Goal: Use online tool/utility: Utilize a website feature to perform a specific function

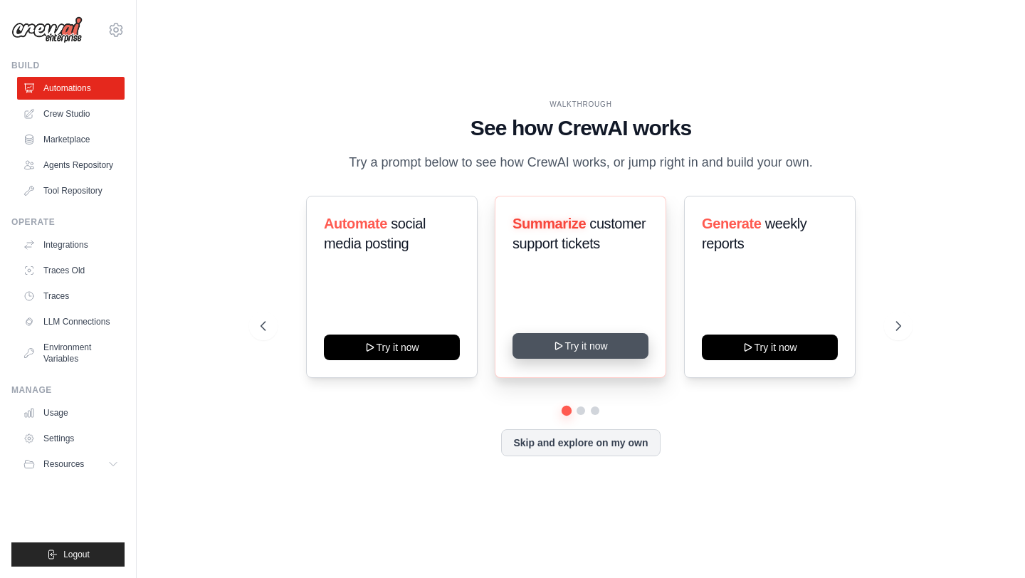
click at [583, 359] on div "Summarize customer support tickets Try it now" at bounding box center [581, 287] width 172 height 182
click at [590, 352] on button "Try it now" at bounding box center [581, 346] width 136 height 26
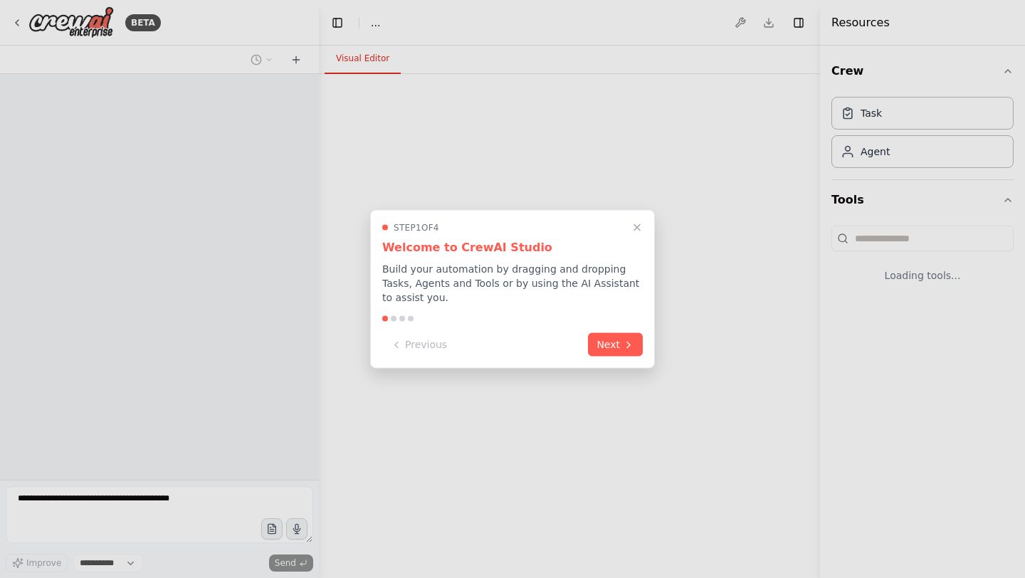
select select "****"
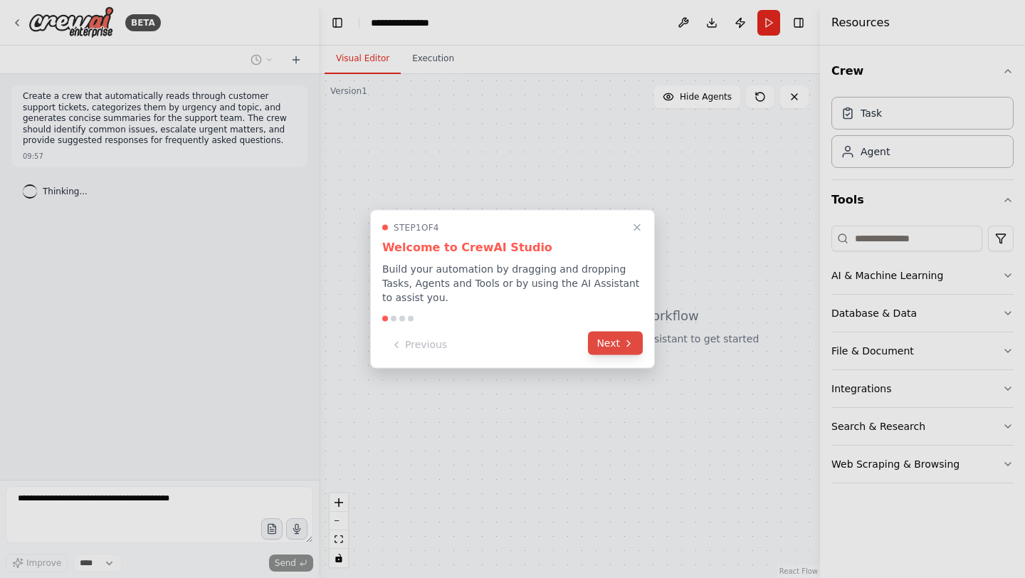
click at [610, 336] on button "Next" at bounding box center [615, 343] width 55 height 23
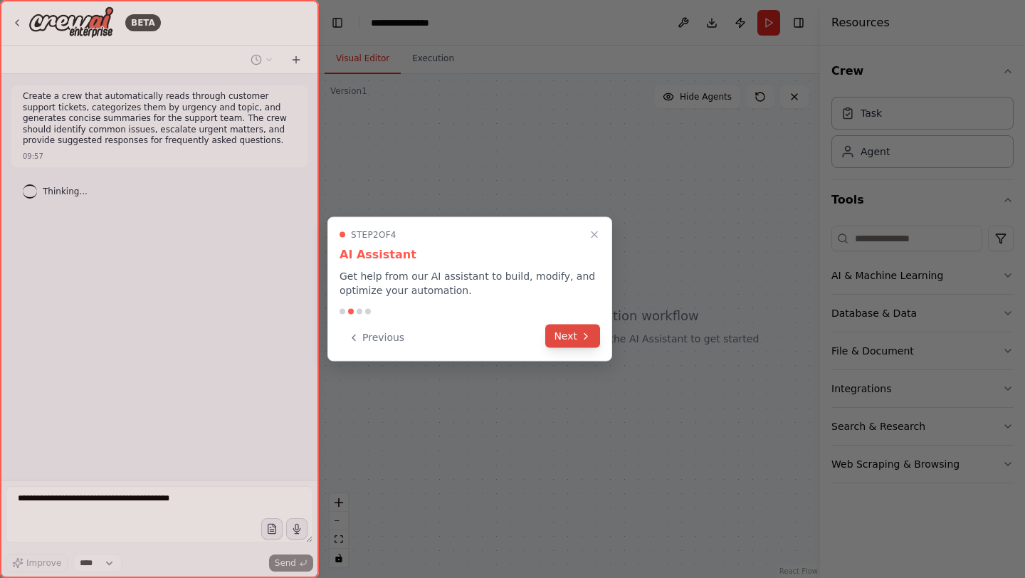
click at [598, 333] on button "Next" at bounding box center [572, 336] width 55 height 23
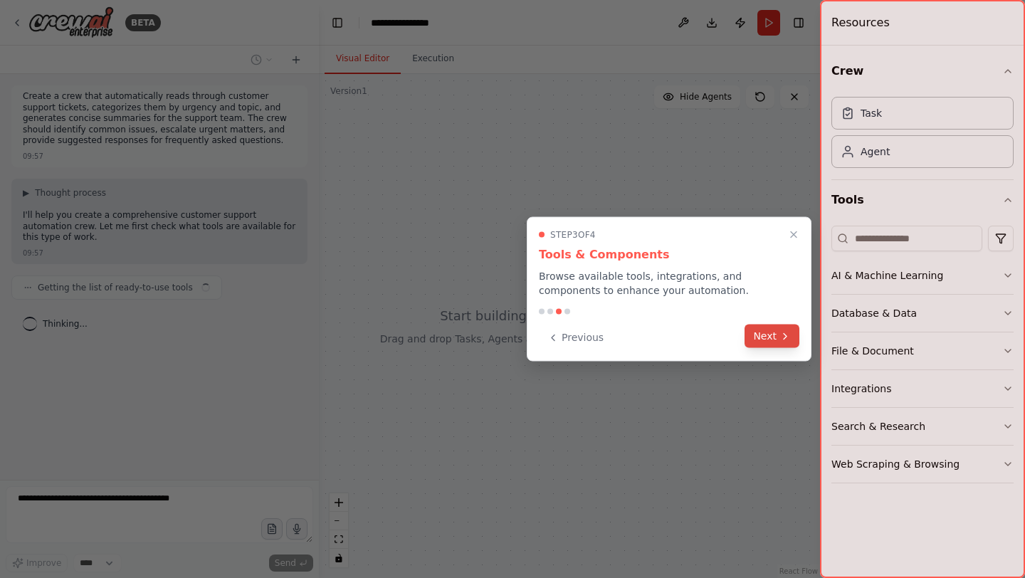
click at [781, 332] on icon at bounding box center [785, 335] width 11 height 11
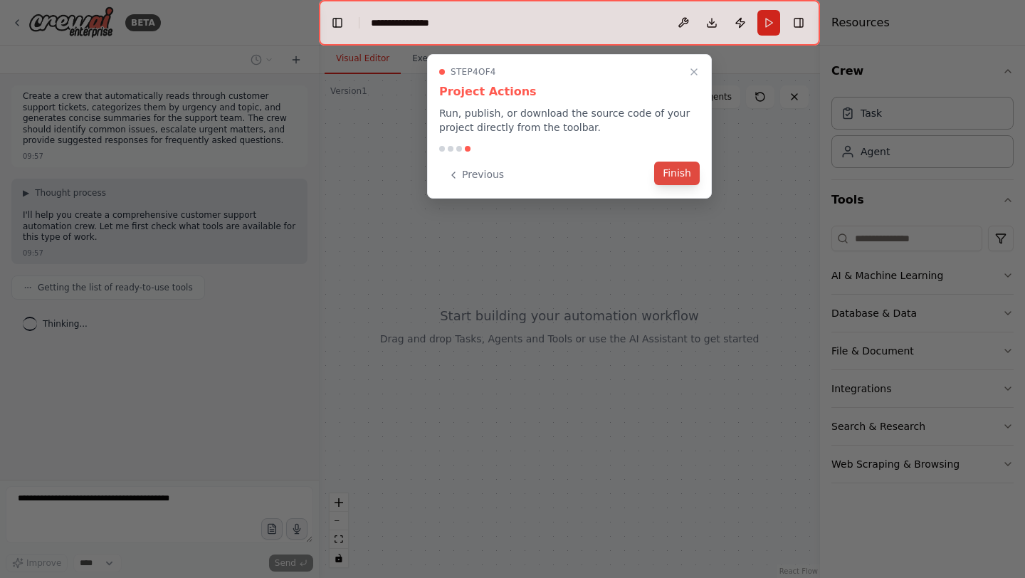
click at [689, 181] on button "Finish" at bounding box center [677, 173] width 46 height 23
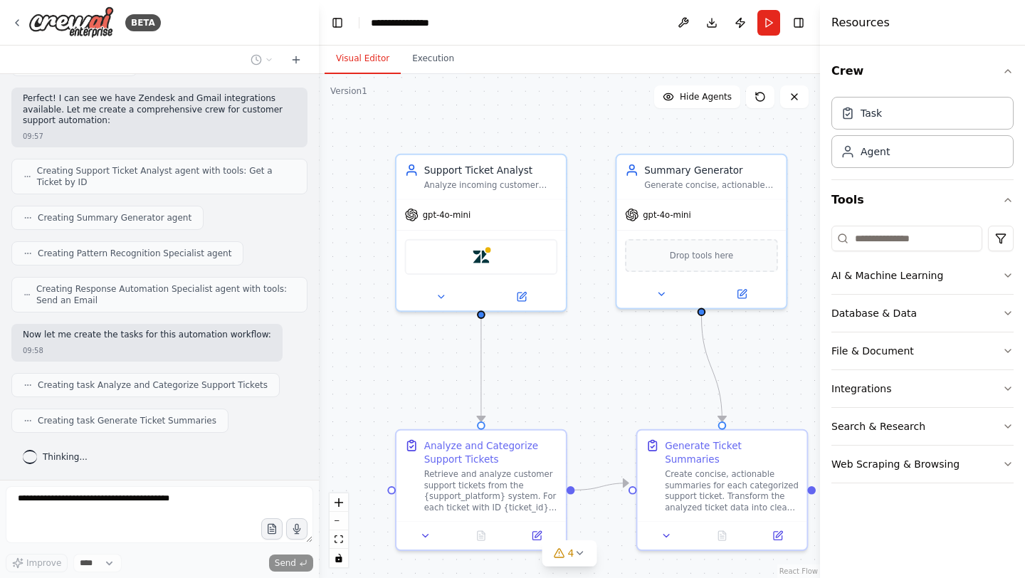
scroll to position [450, 0]
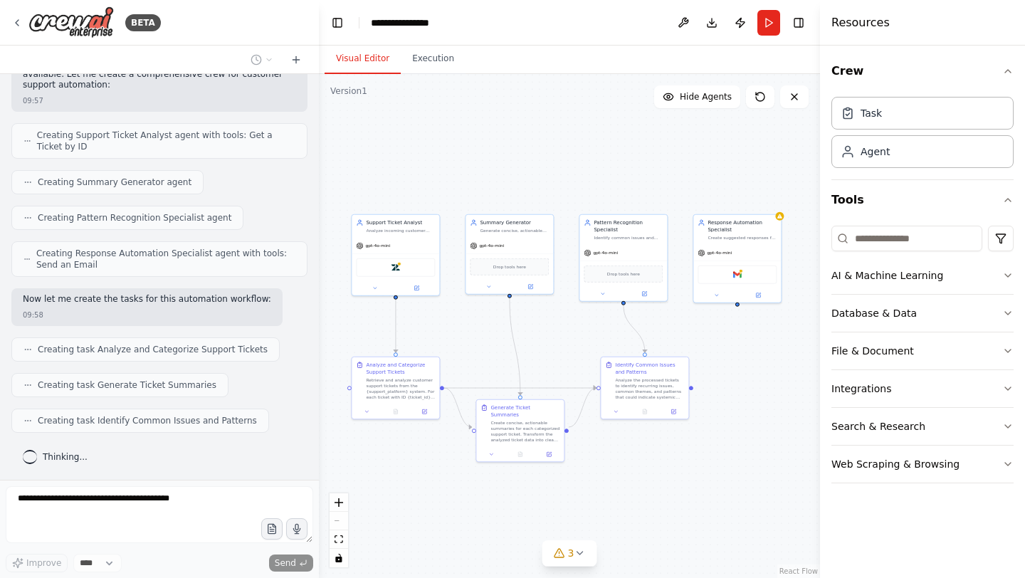
drag, startPoint x: 770, startPoint y: 345, endPoint x: 553, endPoint y: 347, distance: 217.2
click at [553, 347] on div ".deletable-edge-delete-btn { width: 20px; height: 20px; border: 0px solid #ffff…" at bounding box center [569, 326] width 501 height 504
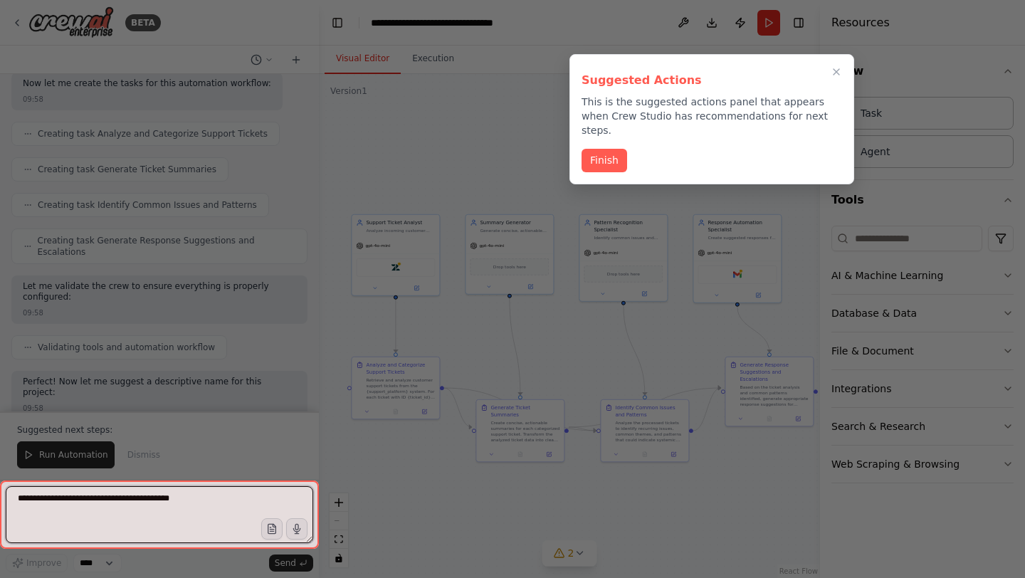
scroll to position [757, 0]
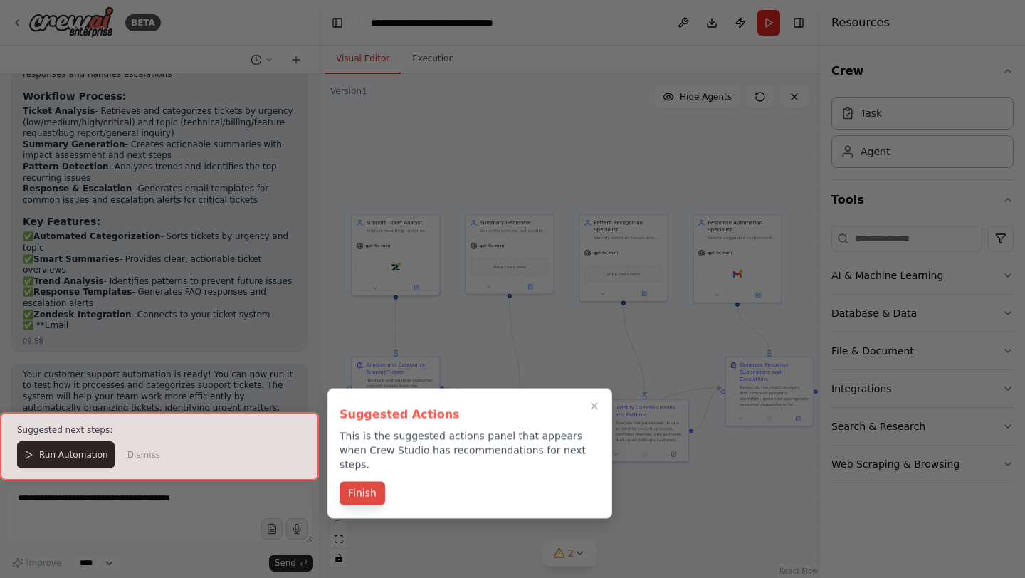
click at [374, 482] on button "Finish" at bounding box center [363, 493] width 46 height 23
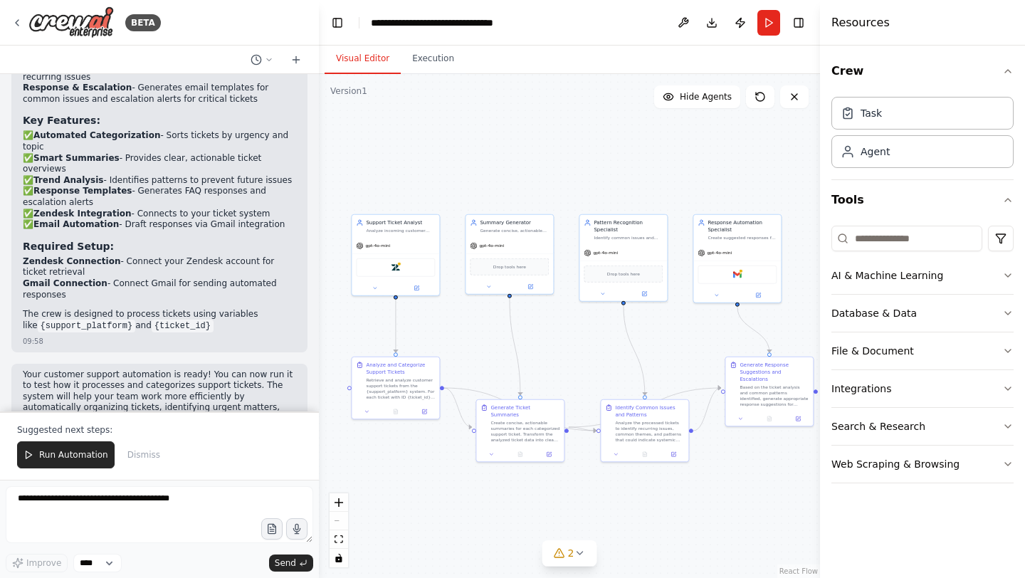
scroll to position [1321, 0]
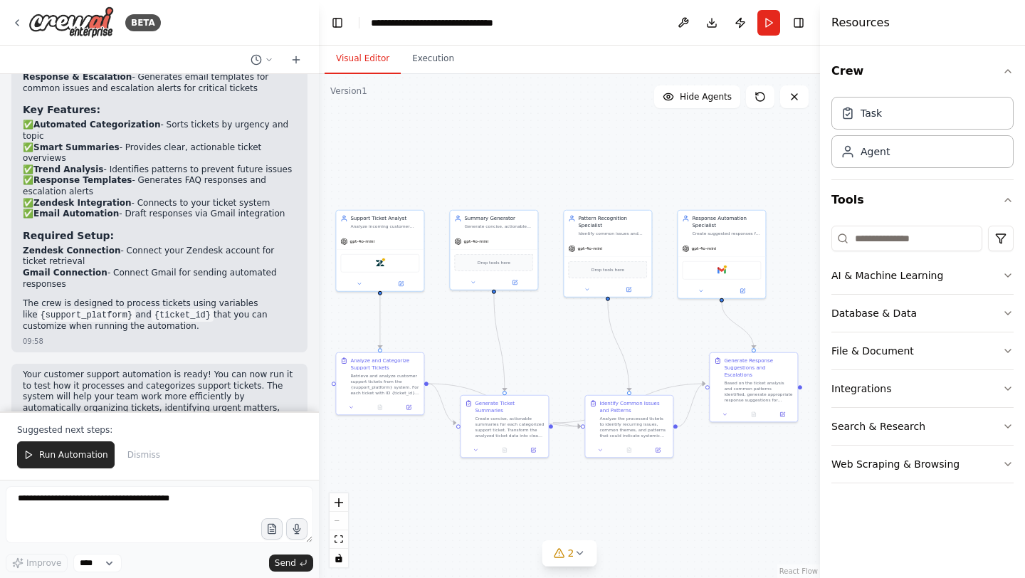
drag, startPoint x: 571, startPoint y: 355, endPoint x: 555, endPoint y: 351, distance: 16.2
click at [555, 351] on div ".deletable-edge-delete-btn { width: 20px; height: 20px; border: 0px solid #ffff…" at bounding box center [569, 326] width 501 height 504
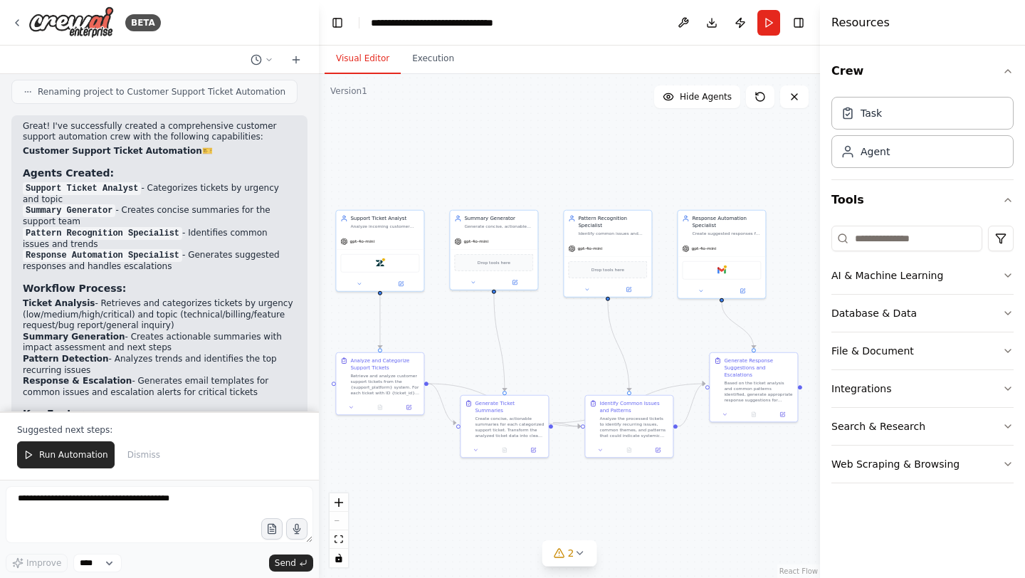
scroll to position [1011, 0]
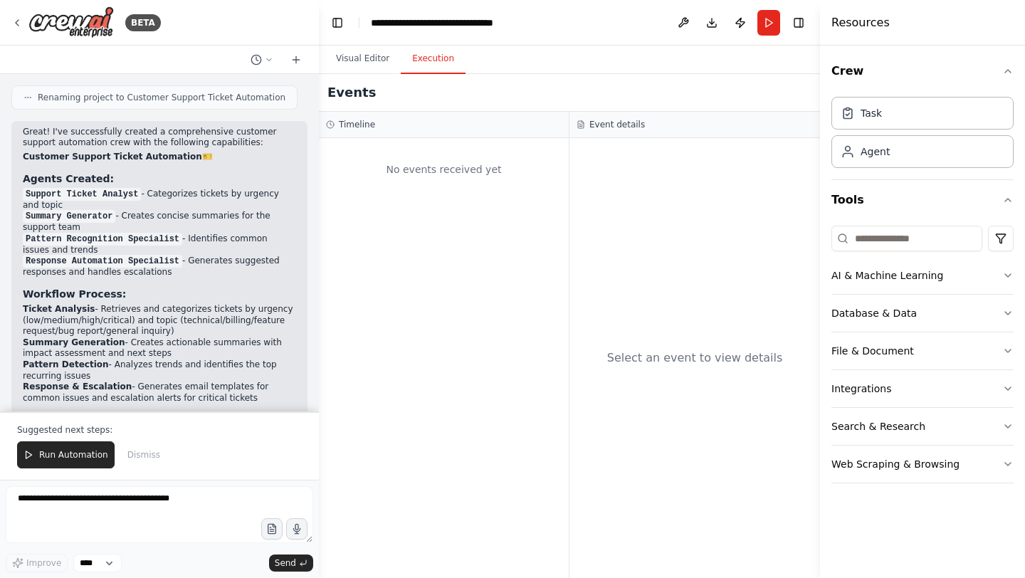
click at [426, 68] on button "Execution" at bounding box center [433, 59] width 65 height 30
click at [369, 68] on button "Visual Editor" at bounding box center [363, 59] width 76 height 30
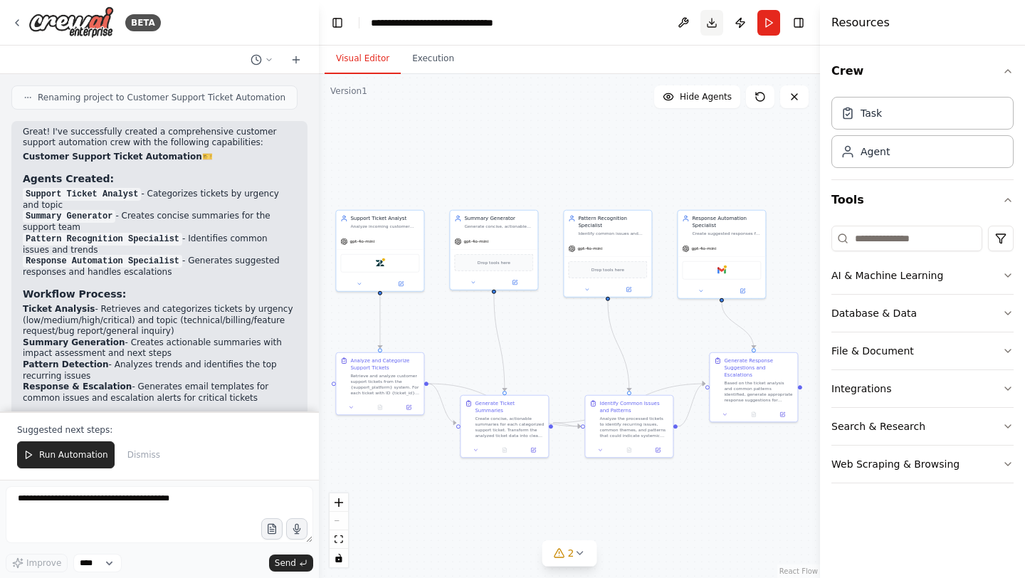
click at [711, 26] on button "Download" at bounding box center [712, 23] width 23 height 26
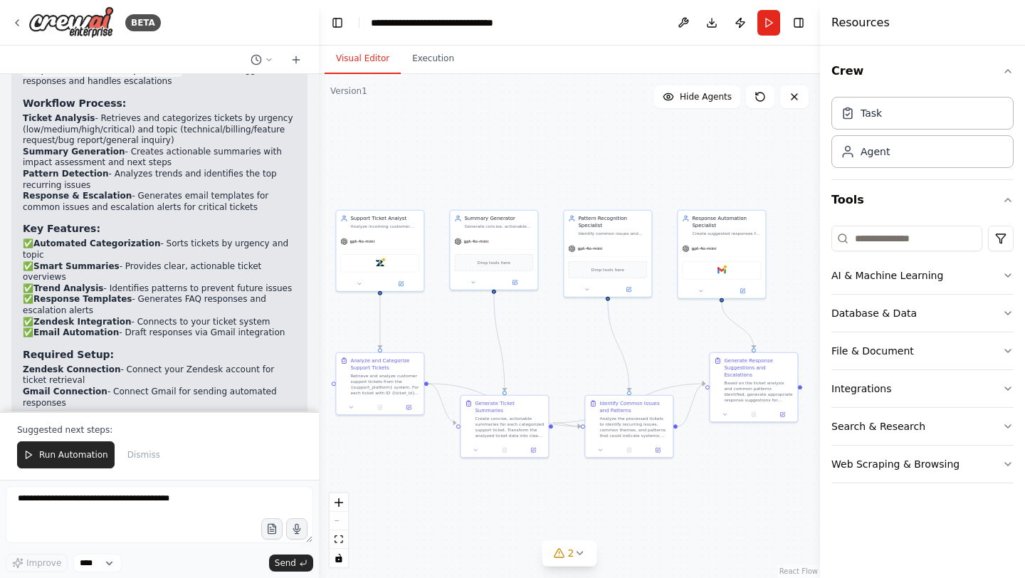
scroll to position [1321, 0]
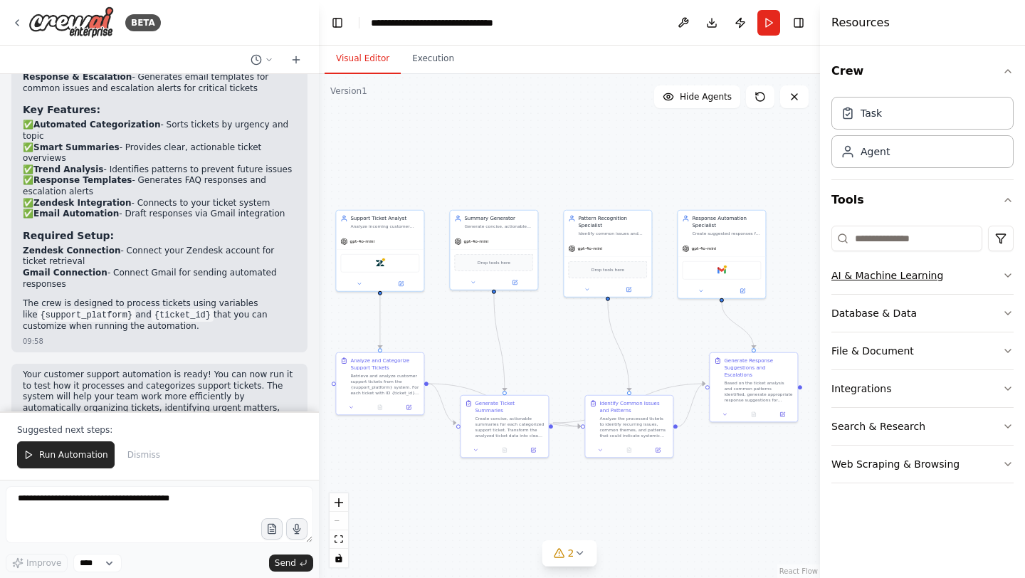
click at [979, 288] on button "AI & Machine Learning" at bounding box center [923, 275] width 182 height 37
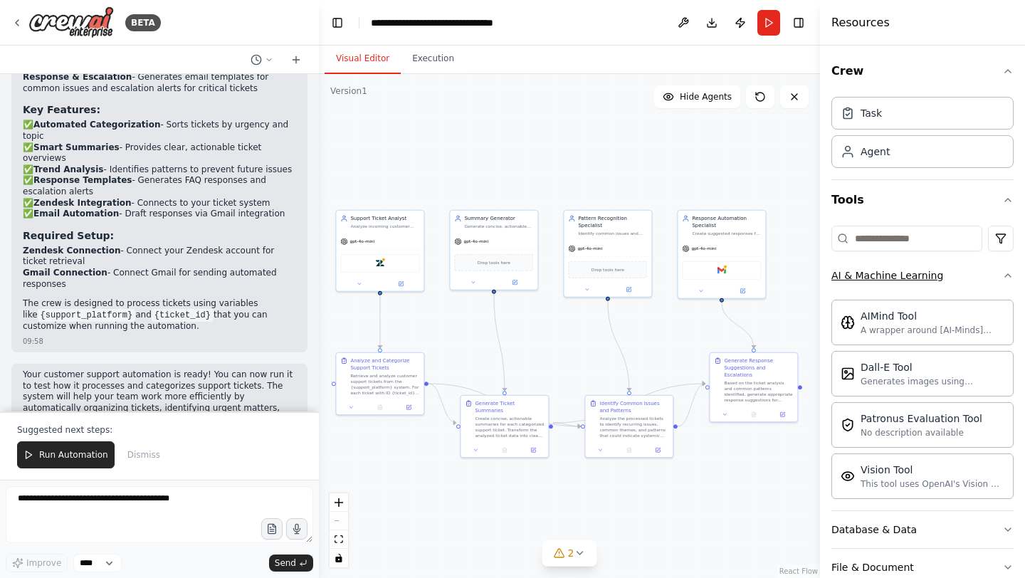
click at [979, 287] on button "AI & Machine Learning" at bounding box center [923, 275] width 182 height 37
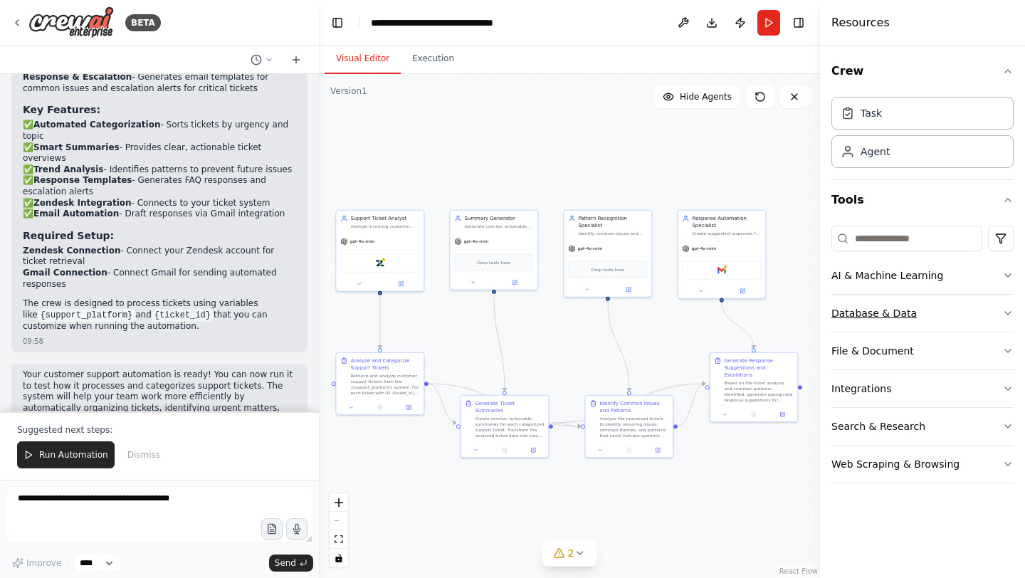
click at [962, 312] on button "Database & Data" at bounding box center [923, 313] width 182 height 37
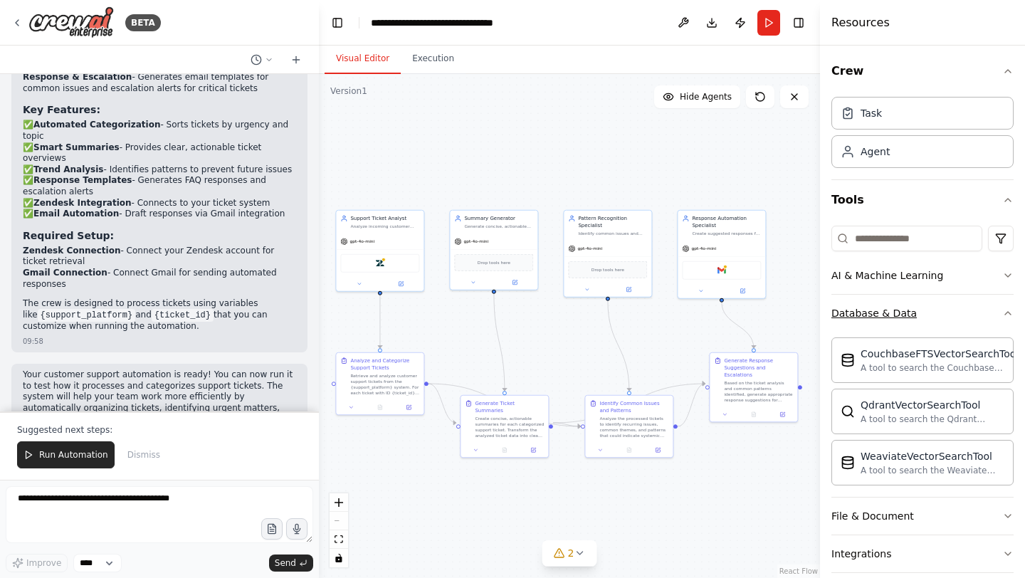
click at [962, 312] on button "Database & Data" at bounding box center [923, 313] width 182 height 37
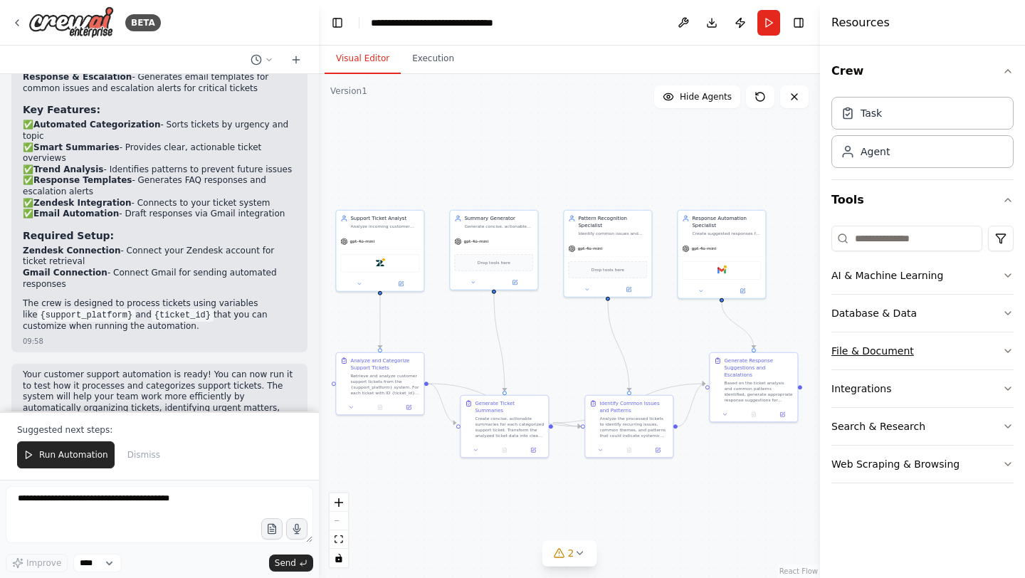
click at [948, 353] on button "File & Document" at bounding box center [923, 351] width 182 height 37
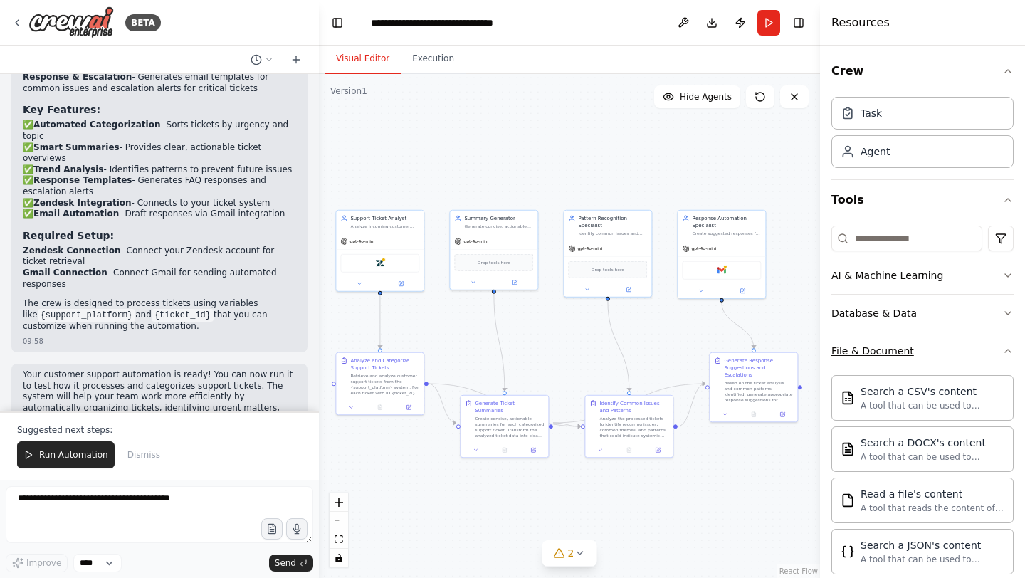
click at [948, 353] on button "File & Document" at bounding box center [923, 351] width 182 height 37
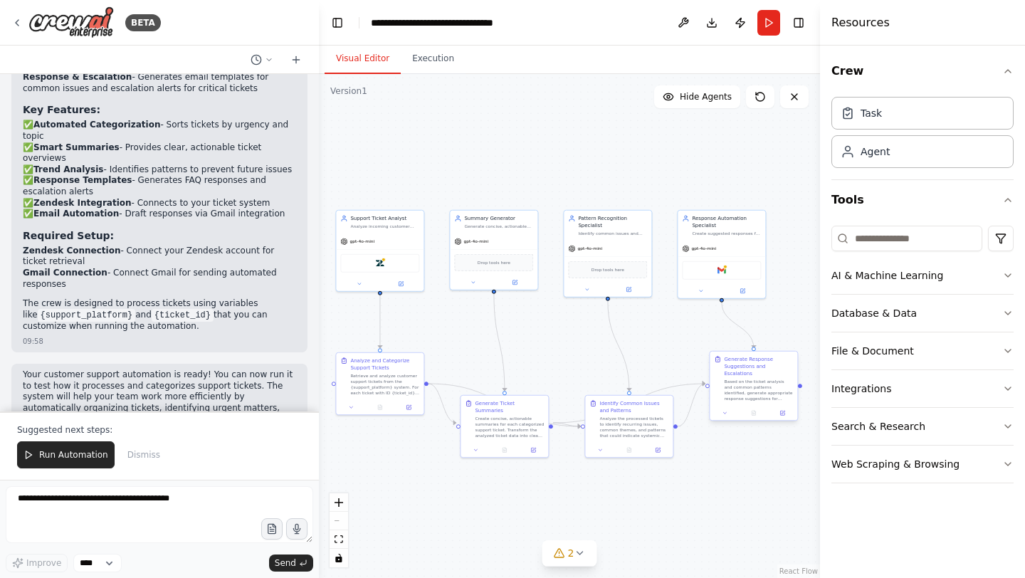
click at [733, 393] on div "Based on the ticket analysis and common patterns identified, generate appropria…" at bounding box center [758, 390] width 69 height 23
click at [802, 387] on div ".deletable-edge-delete-btn { width: 20px; height: 20px; border: 0px solid #ffff…" at bounding box center [569, 326] width 501 height 504
click at [768, 391] on div "Based on the ticket analysis and common patterns identified, generate appropria…" at bounding box center [758, 390] width 69 height 23
click at [785, 411] on icon at bounding box center [782, 413] width 4 height 4
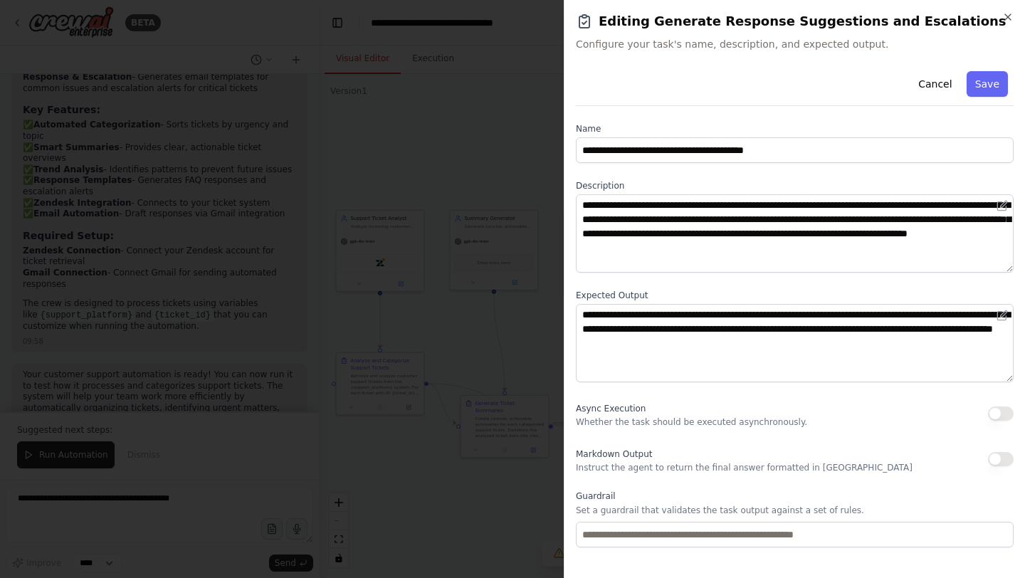
scroll to position [65, 0]
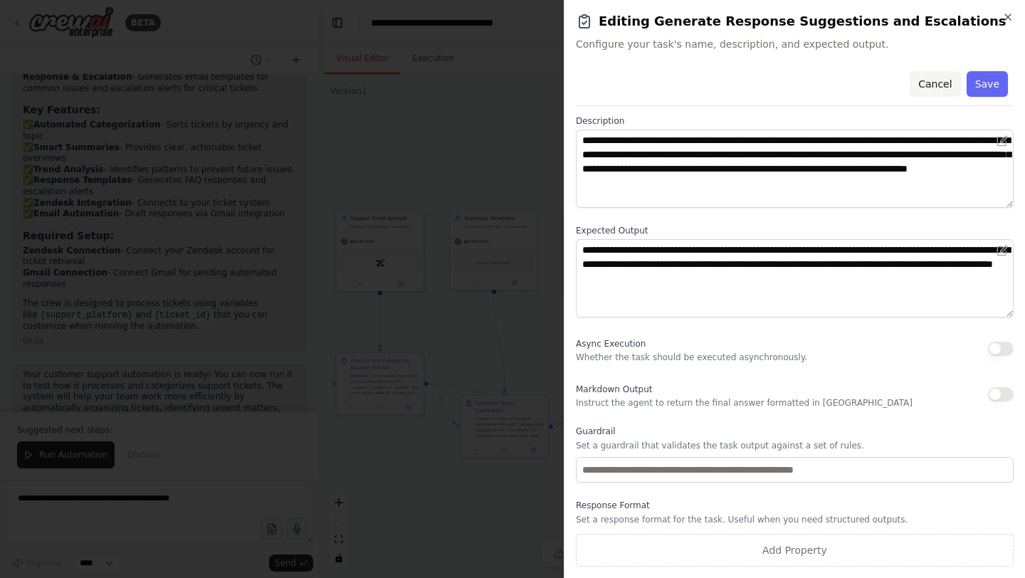
click at [949, 86] on button "Cancel" at bounding box center [935, 84] width 51 height 26
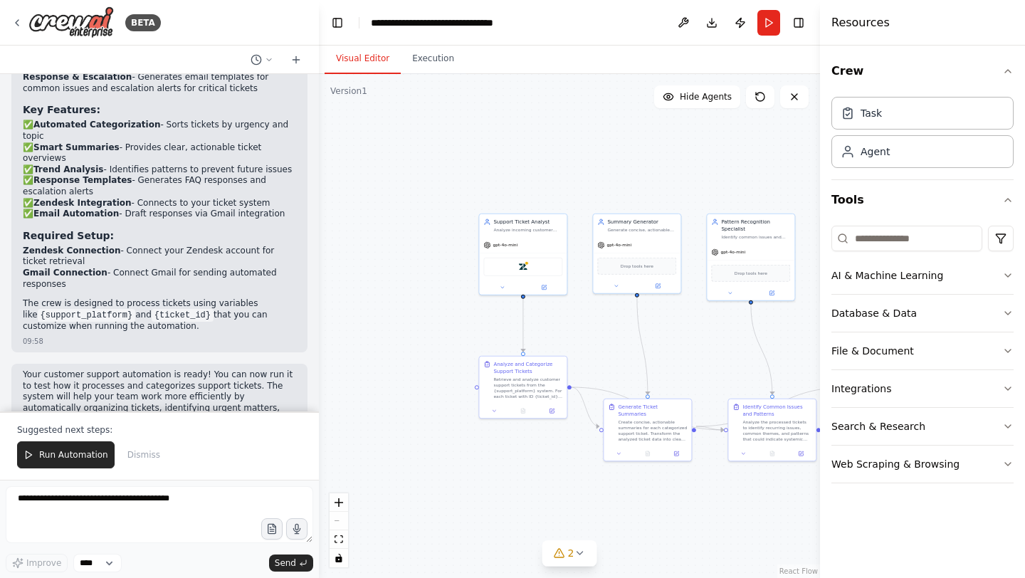
drag, startPoint x: 483, startPoint y: 365, endPoint x: 627, endPoint y: 366, distance: 143.1
click at [627, 366] on div ".deletable-edge-delete-btn { width: 20px; height: 20px; border: 0px solid #ffff…" at bounding box center [569, 326] width 501 height 504
click at [590, 560] on button "2" at bounding box center [570, 553] width 55 height 26
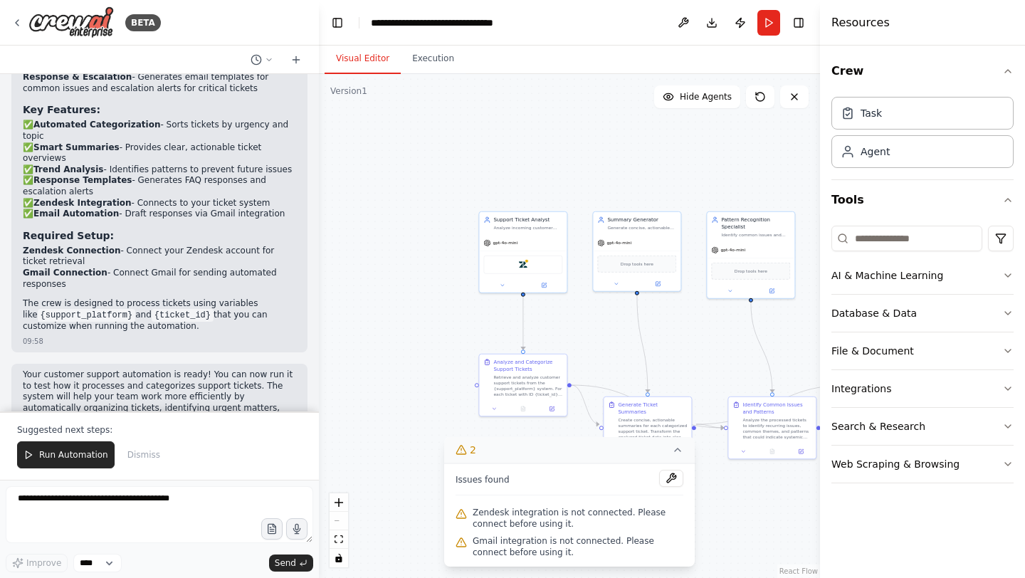
click at [676, 445] on icon at bounding box center [677, 449] width 11 height 11
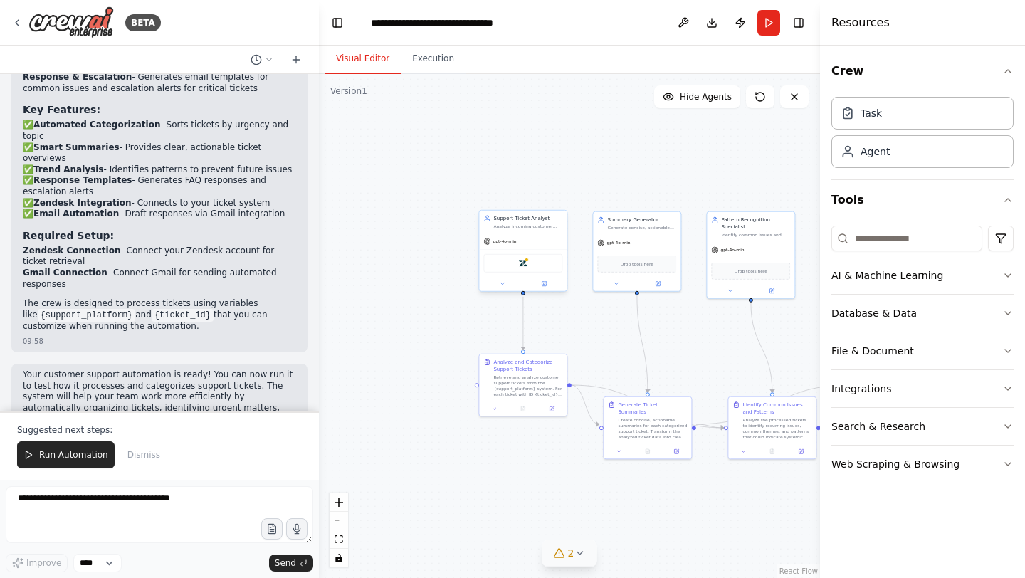
click at [544, 271] on div "Zendesk" at bounding box center [522, 263] width 79 height 19
click at [523, 266] on img at bounding box center [523, 263] width 9 height 9
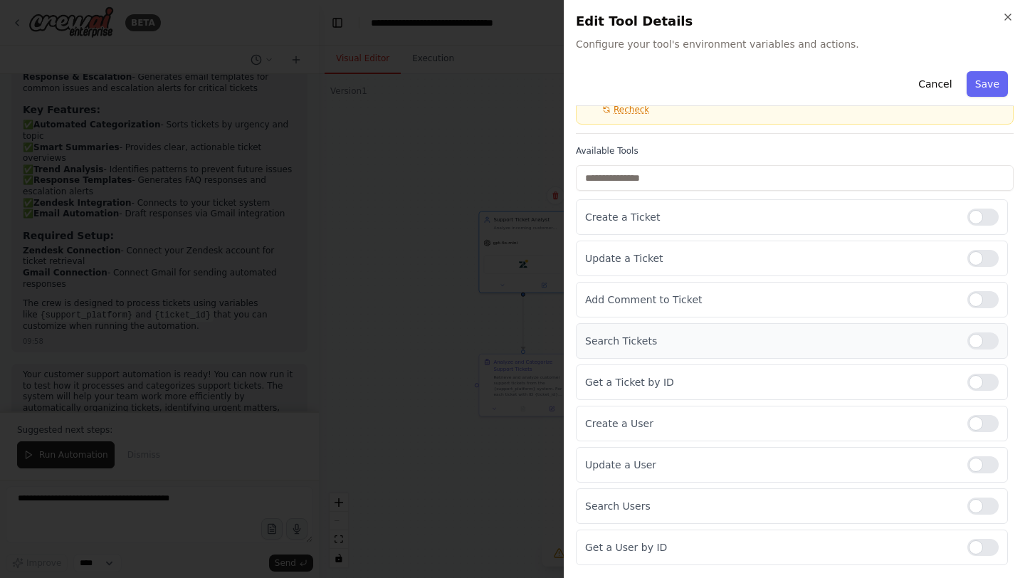
scroll to position [81, 0]
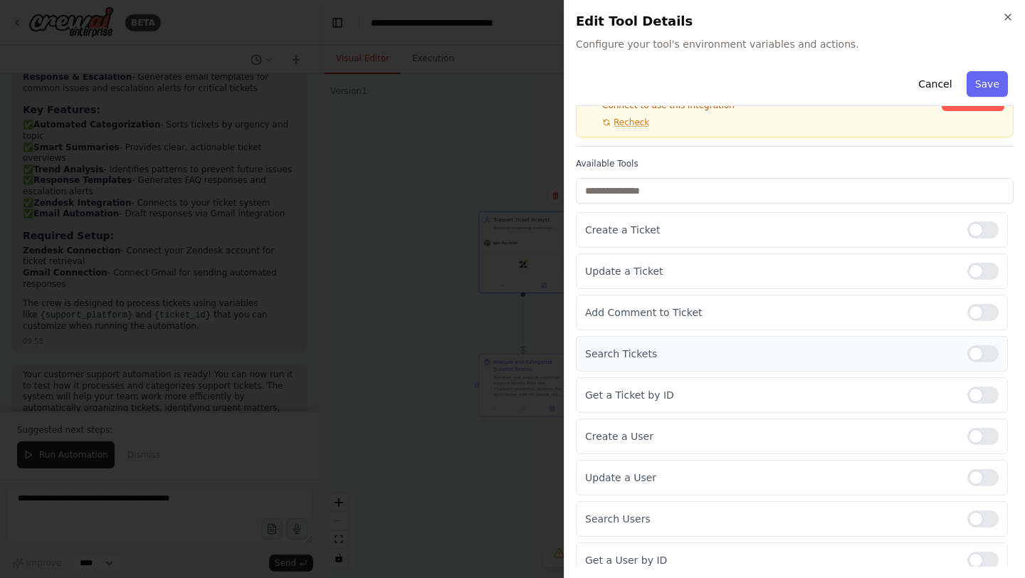
click at [981, 360] on div at bounding box center [983, 353] width 31 height 17
click at [983, 273] on div at bounding box center [983, 271] width 31 height 17
click at [983, 213] on div "Create a Ticket" at bounding box center [792, 230] width 432 height 36
click at [985, 228] on div at bounding box center [983, 229] width 31 height 17
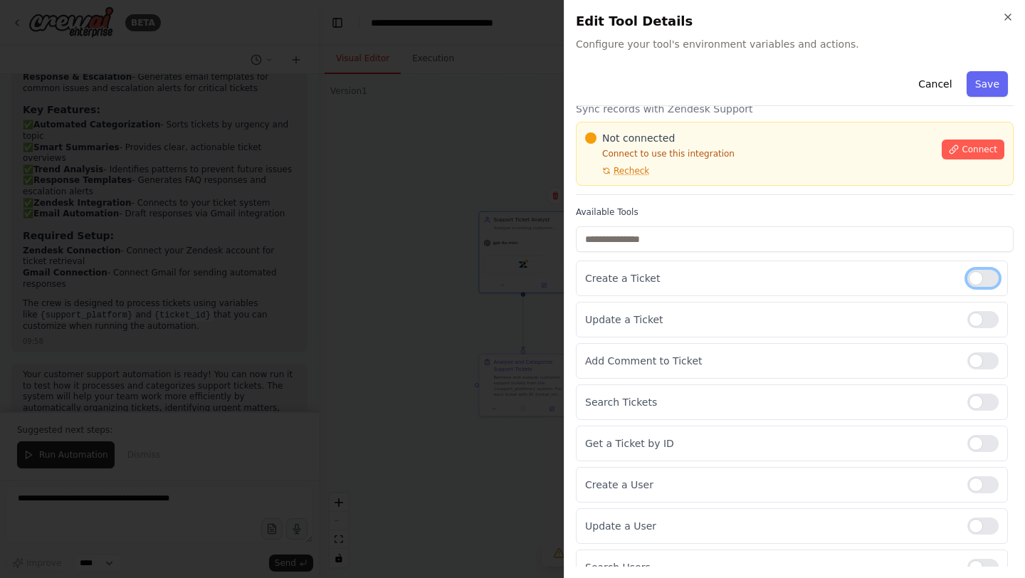
scroll to position [0, 0]
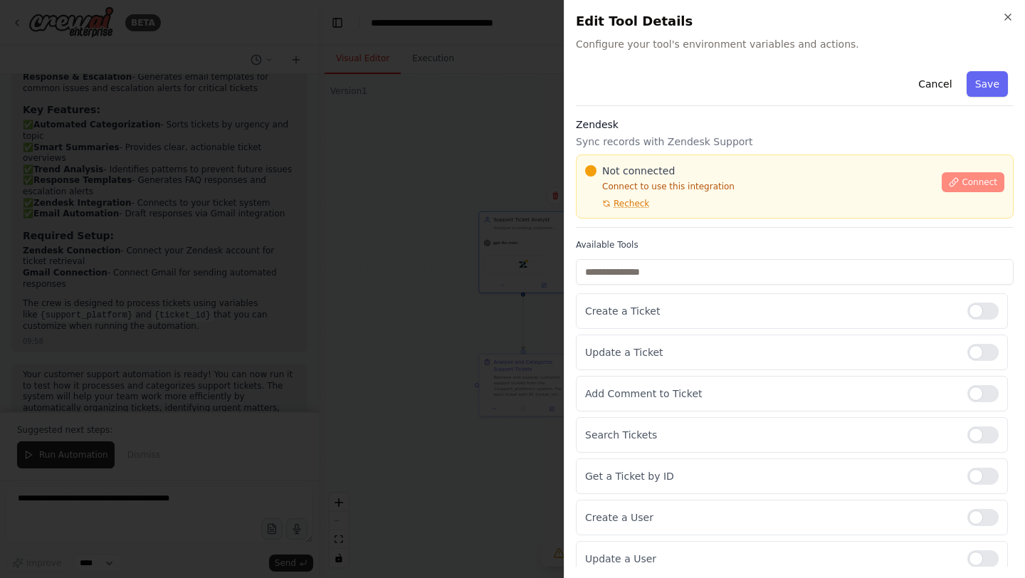
click at [953, 179] on icon at bounding box center [954, 182] width 10 height 10
click at [948, 180] on button "Connect" at bounding box center [973, 182] width 63 height 20
click at [1003, 15] on icon "button" at bounding box center [1008, 16] width 11 height 11
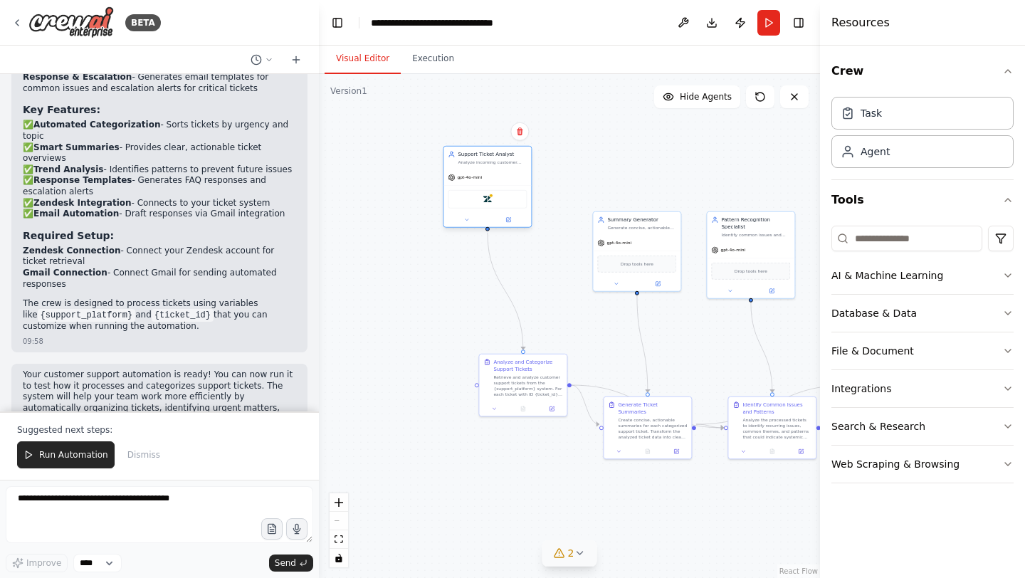
drag, startPoint x: 531, startPoint y: 270, endPoint x: 494, endPoint y: 204, distance: 75.2
click at [493, 204] on div "Zendesk" at bounding box center [487, 199] width 79 height 19
drag, startPoint x: 638, startPoint y: 274, endPoint x: 624, endPoint y: 174, distance: 101.3
click at [624, 174] on div "Drop tools here" at bounding box center [623, 163] width 88 height 26
drag, startPoint x: 755, startPoint y: 276, endPoint x: 770, endPoint y: 191, distance: 85.9
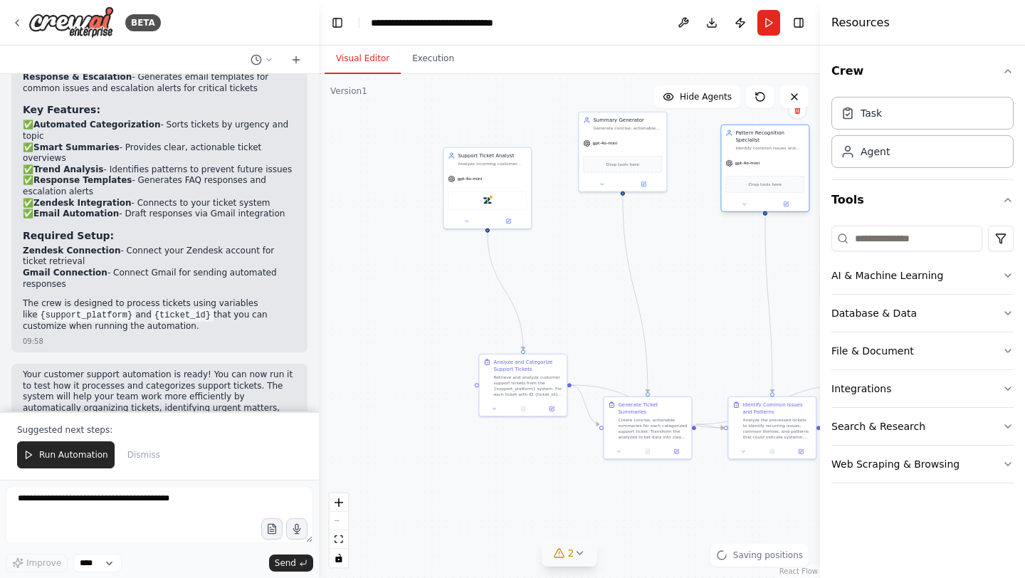
click at [770, 191] on div "Drop tools here" at bounding box center [765, 184] width 79 height 17
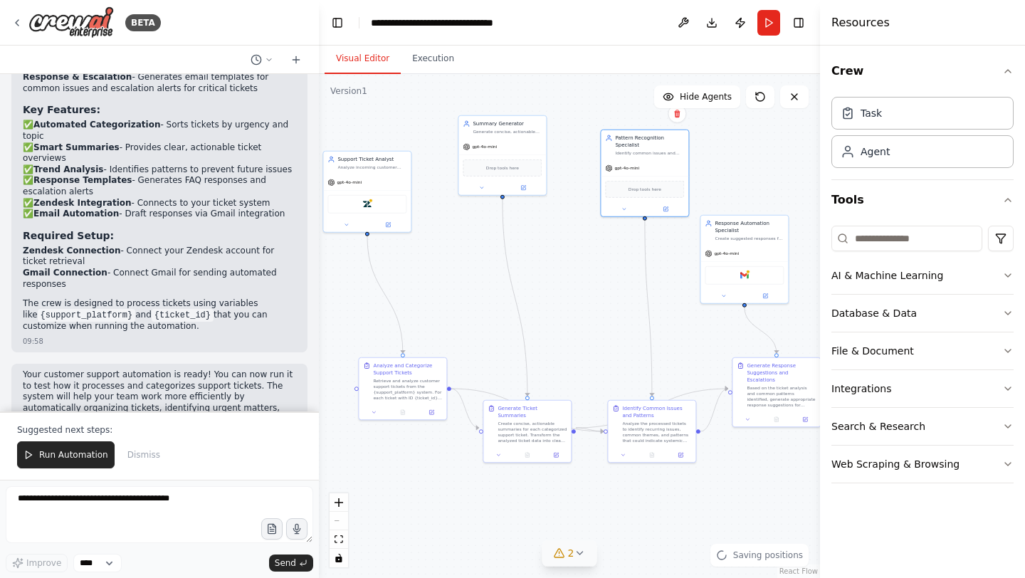
drag, startPoint x: 738, startPoint y: 263, endPoint x: 618, endPoint y: 267, distance: 120.4
click at [618, 267] on div ".deletable-edge-delete-btn { width: 20px; height: 20px; border: 0px solid #ffff…" at bounding box center [569, 326] width 501 height 504
drag, startPoint x: 743, startPoint y: 278, endPoint x: 768, endPoint y: 190, distance: 91.1
click at [768, 190] on div "Gmail" at bounding box center [772, 188] width 79 height 19
click at [527, 506] on div ".deletable-edge-delete-btn { width: 20px; height: 20px; border: 0px solid #ffff…" at bounding box center [569, 326] width 501 height 504
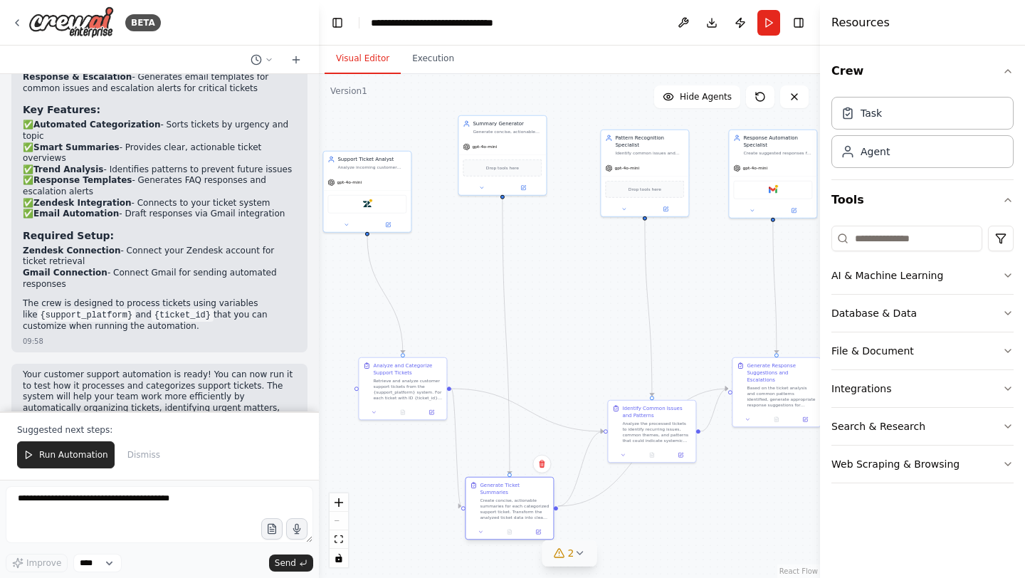
drag, startPoint x: 528, startPoint y: 427, endPoint x: 513, endPoint y: 502, distance: 76.2
click at [513, 502] on div "Create concise, actionable summaries for each categorized support ticket. Trans…" at bounding box center [514, 509] width 69 height 23
click at [619, 531] on div ".deletable-edge-delete-btn { width: 20px; height: 20px; border: 0px solid #ffff…" at bounding box center [569, 326] width 501 height 504
drag, startPoint x: 629, startPoint y: 435, endPoint x: 647, endPoint y: 480, distance: 48.5
click at [647, 480] on div "Analyze the processed tickets to identify recurring issues, common themes, and …" at bounding box center [671, 473] width 69 height 23
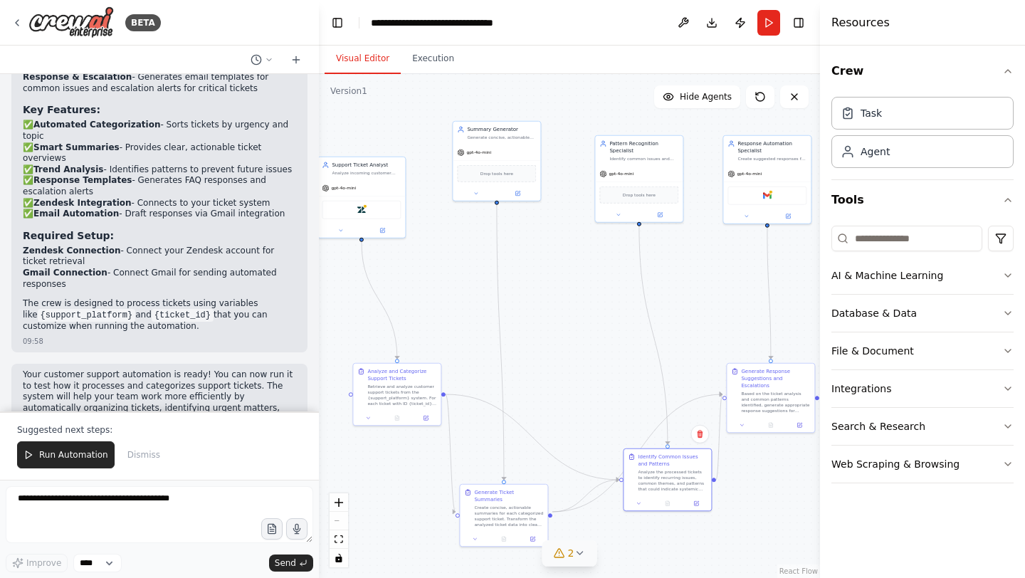
drag, startPoint x: 576, startPoint y: 330, endPoint x: 570, endPoint y: 335, distance: 7.6
click at [570, 335] on div ".deletable-edge-delete-btn { width: 20px; height: 20px; border: 0px solid #ffff…" at bounding box center [569, 326] width 501 height 504
click at [768, 197] on img at bounding box center [767, 193] width 9 height 9
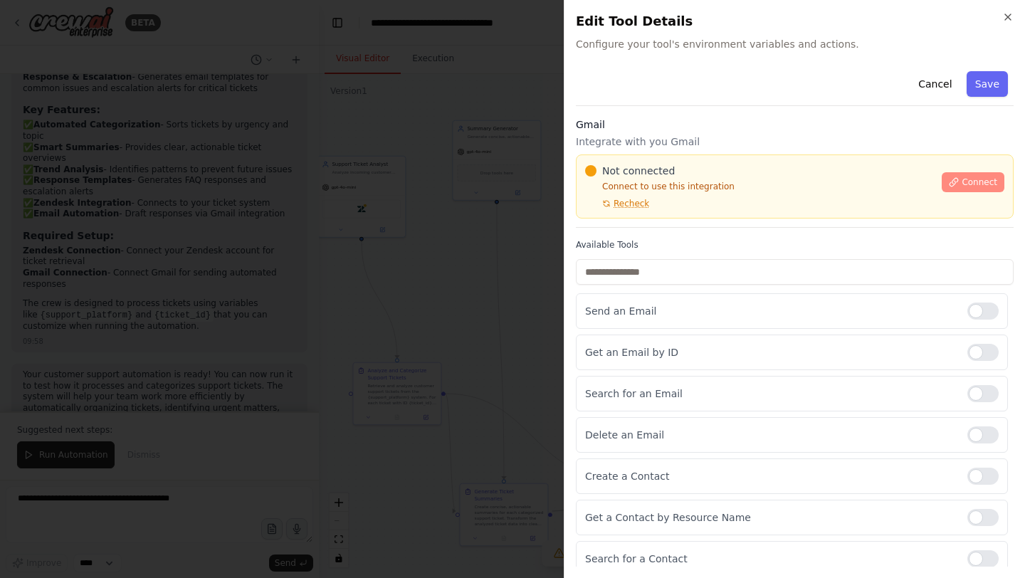
click at [966, 178] on span "Connect" at bounding box center [980, 182] width 36 height 11
click at [1009, 21] on icon "button" at bounding box center [1008, 16] width 11 height 11
